Goal: Task Accomplishment & Management: Manage account settings

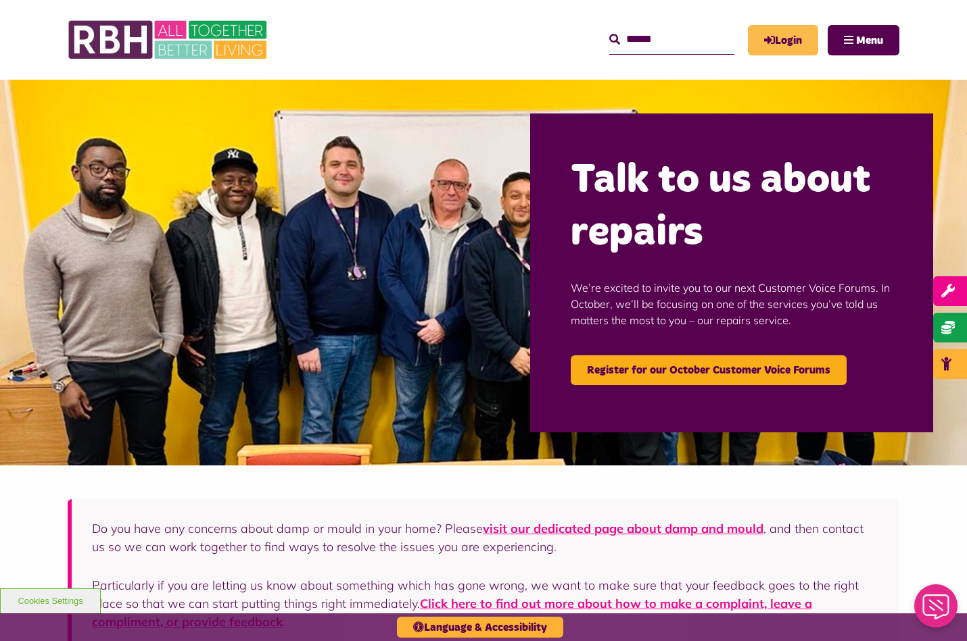
click at [789, 42] on link "Login" at bounding box center [783, 40] width 70 height 30
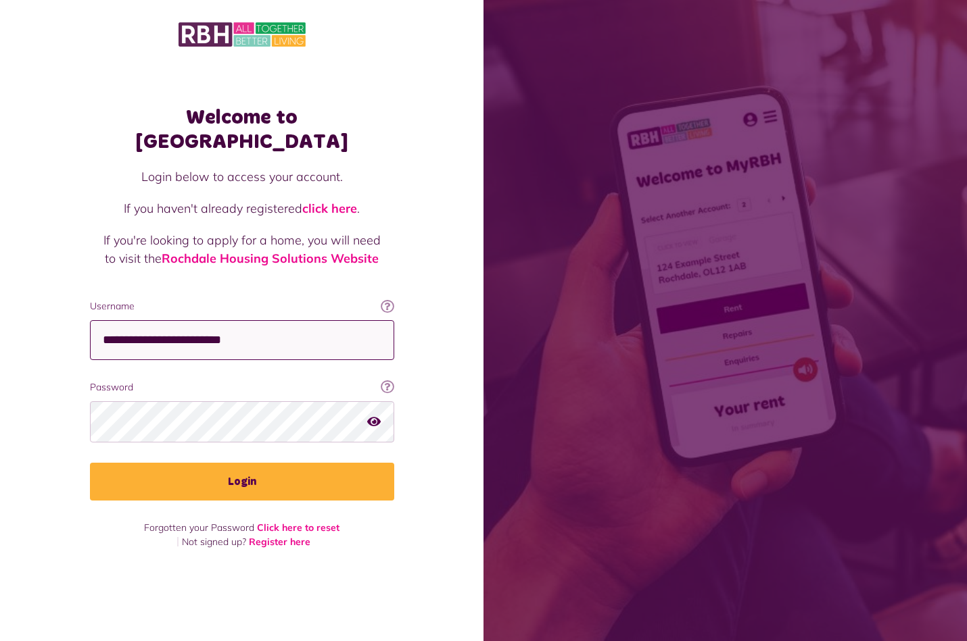
type input "**********"
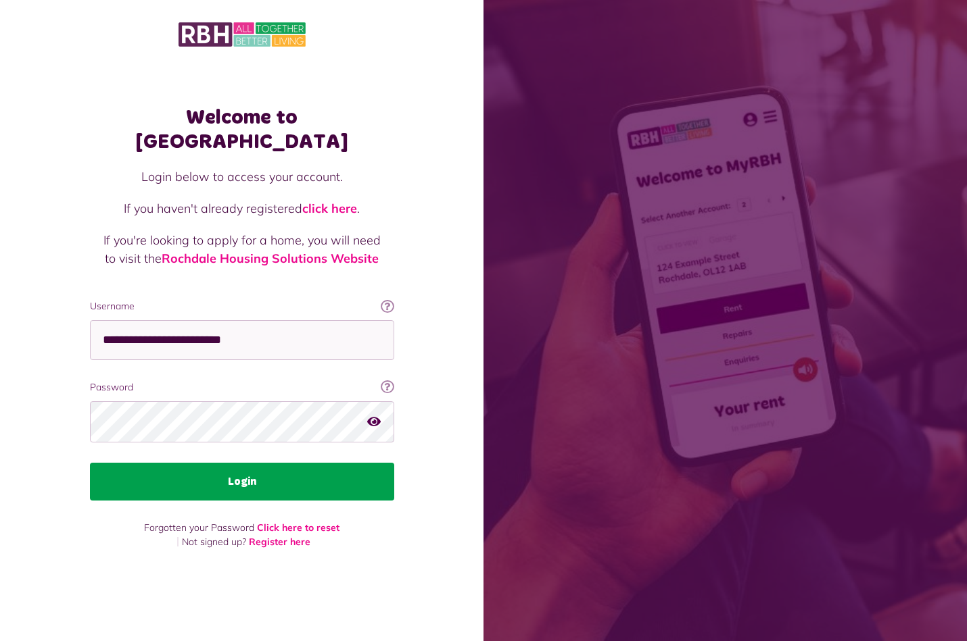
click at [218, 471] on button "Login" at bounding box center [242, 482] width 304 height 38
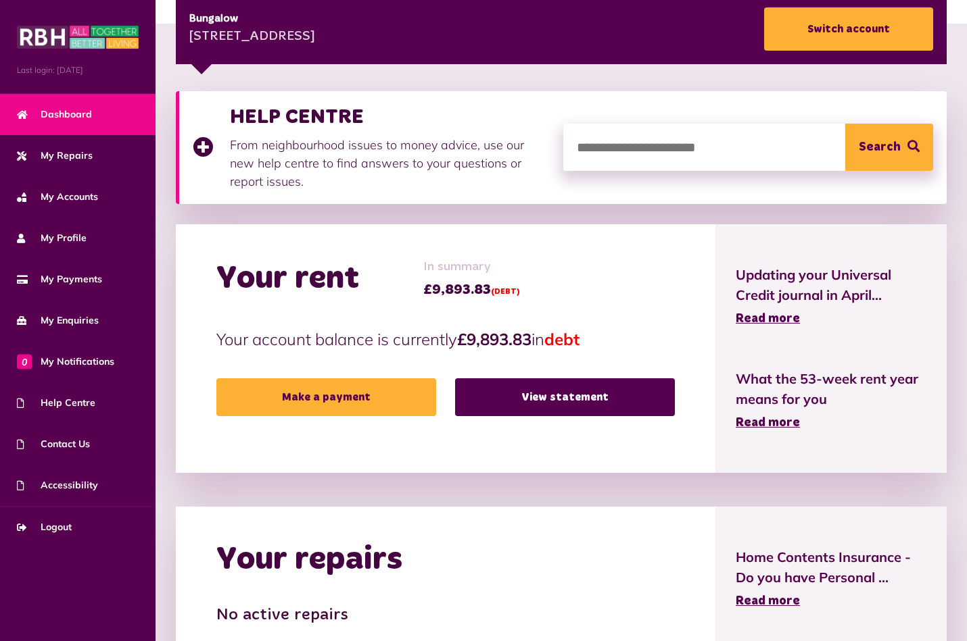
scroll to position [209, 0]
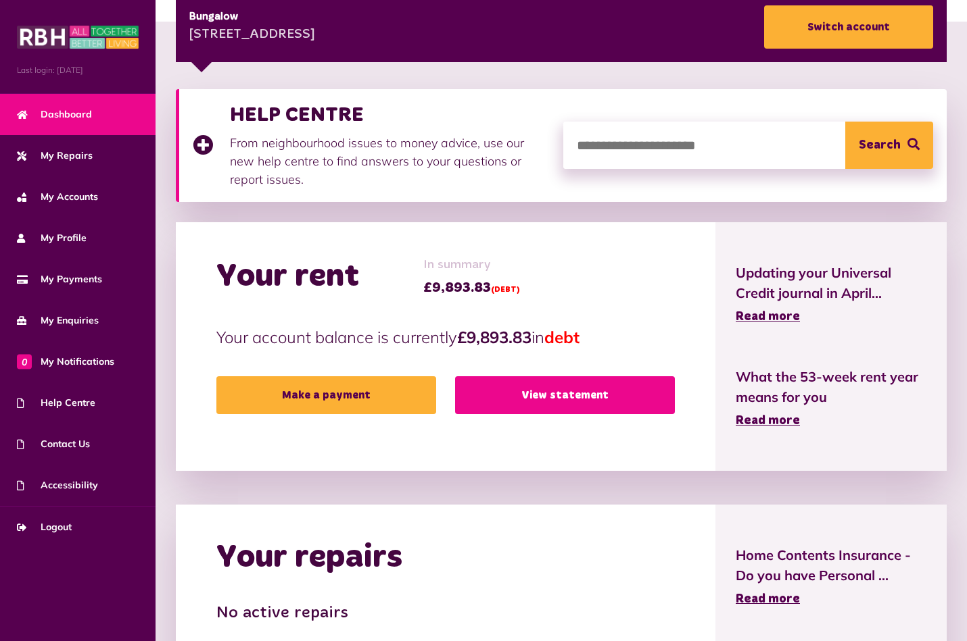
click at [577, 399] on link "View statement" at bounding box center [565, 395] width 220 height 38
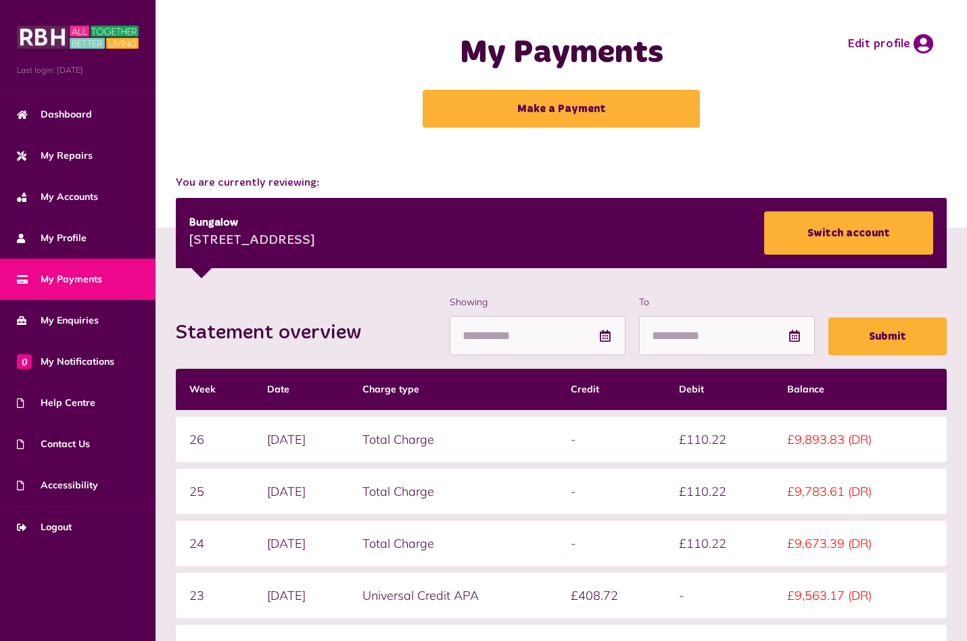
scroll to position [3, 0]
